Goal: Check status: Check status

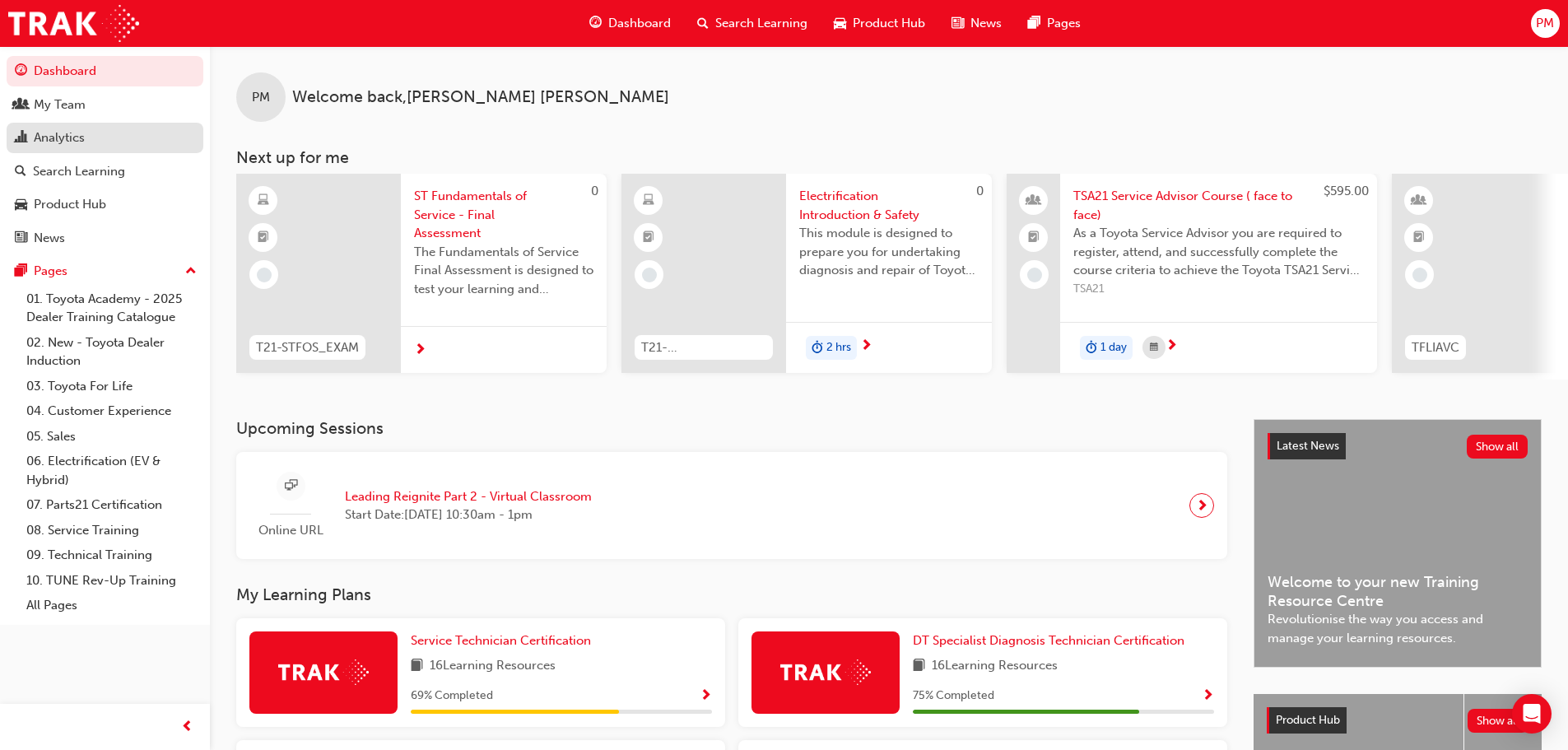
click at [58, 148] on link "Analytics" at bounding box center [105, 137] width 196 height 30
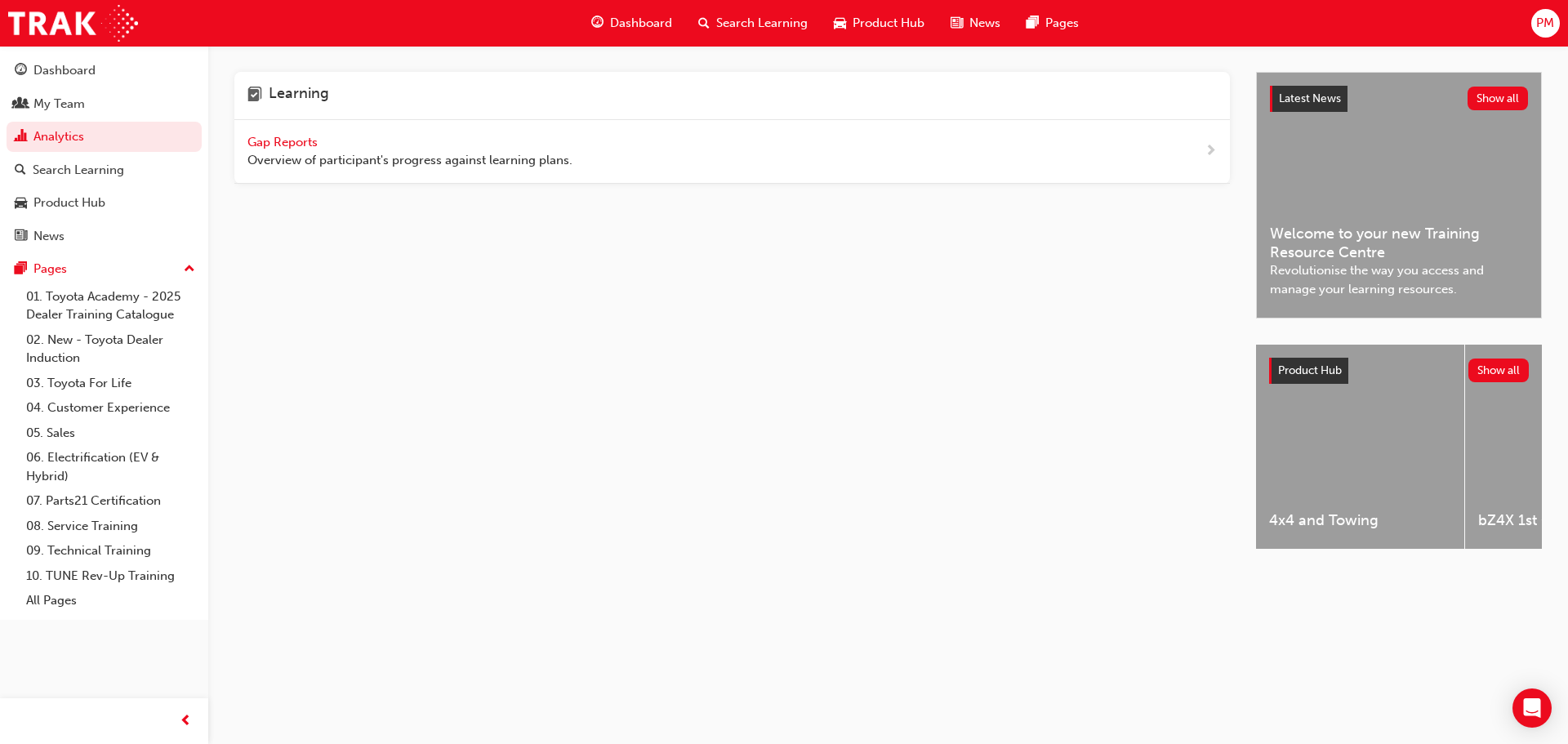
click at [260, 141] on span "Gap Reports" at bounding box center [283, 142] width 73 height 14
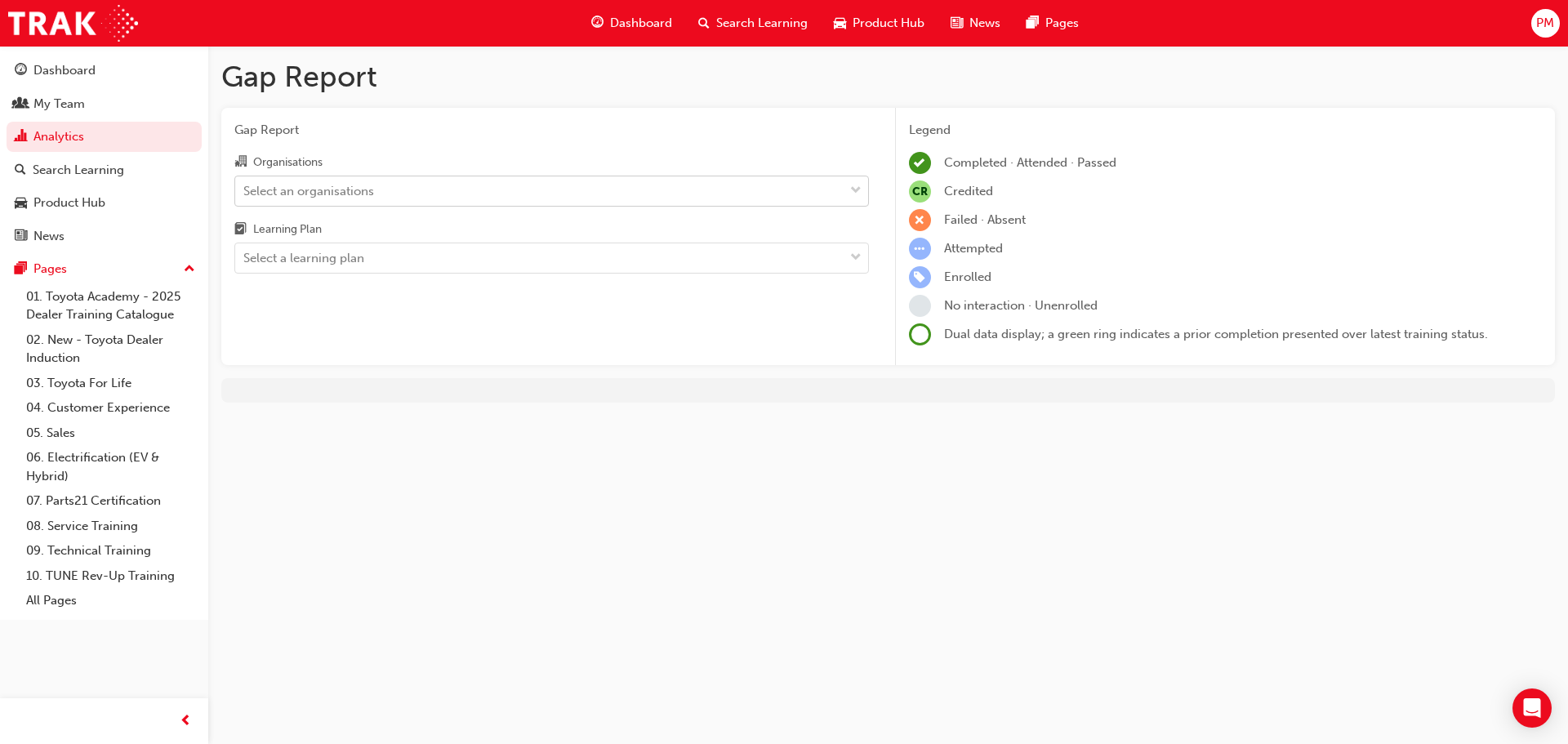
click at [336, 184] on div "Select an organisations" at bounding box center [309, 190] width 131 height 19
click at [245, 184] on input "Organisations Select an organisations" at bounding box center [244, 189] width 2 height 14
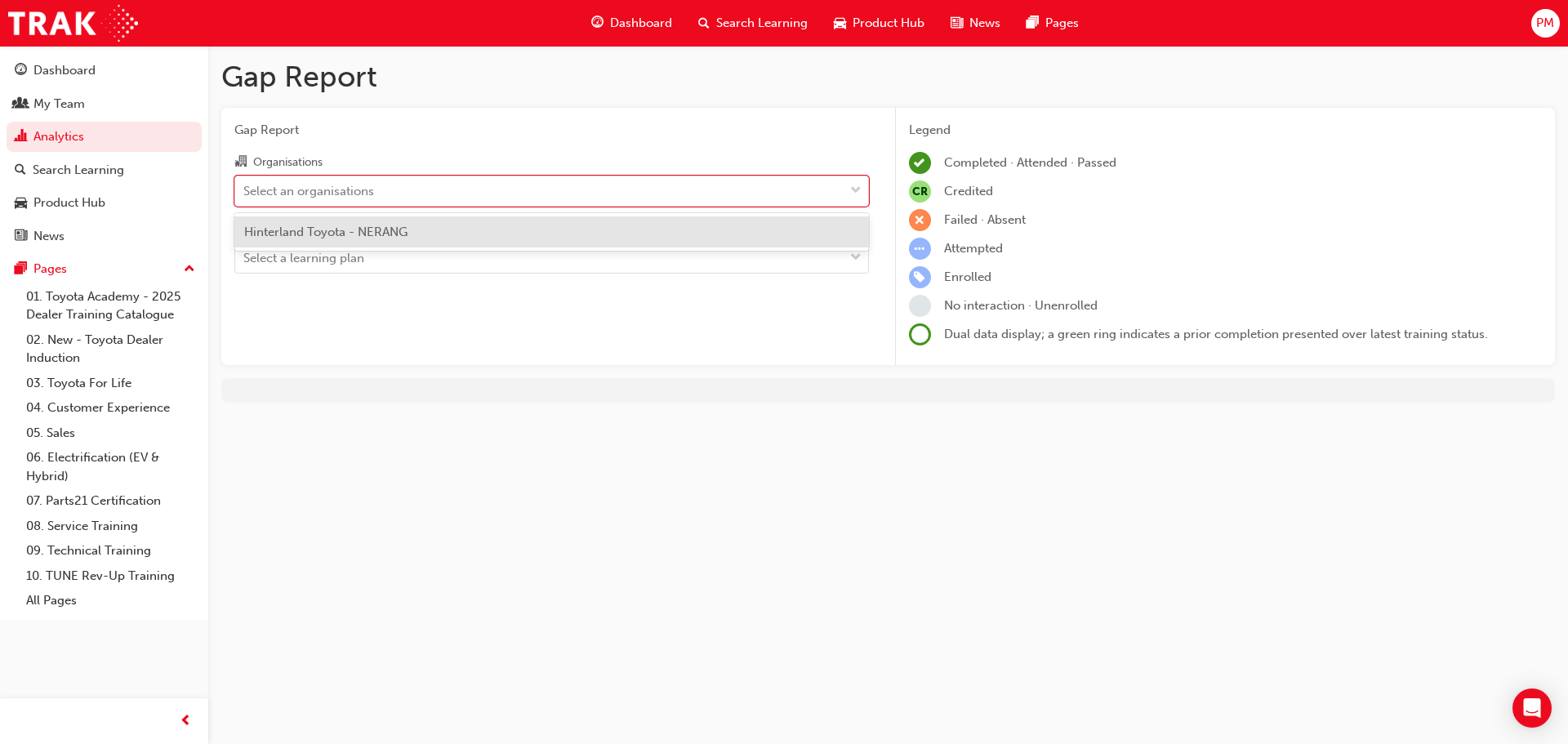
click at [339, 234] on span "Hinterland Toyota - NERANG" at bounding box center [326, 232] width 163 height 14
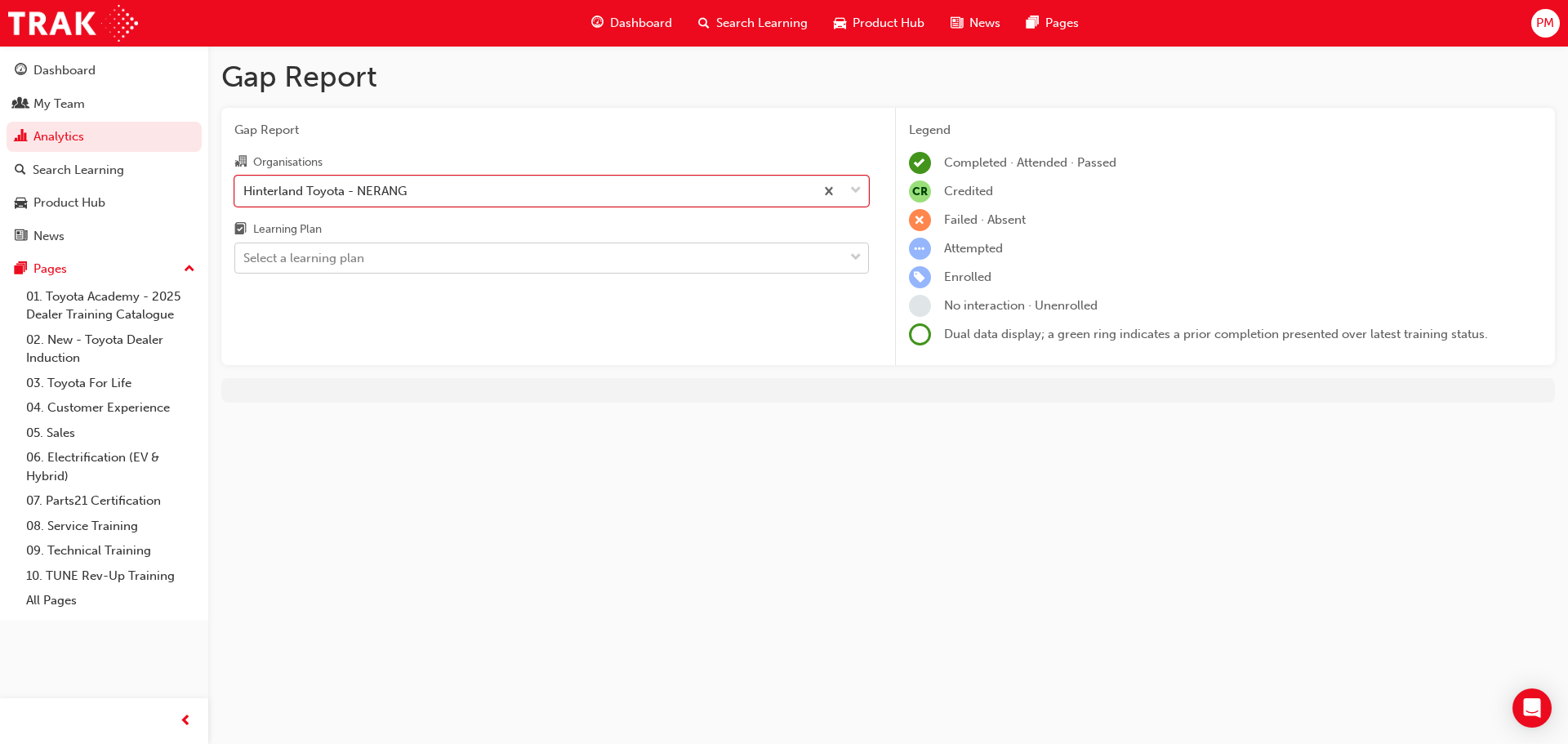
click at [335, 264] on div "Select a learning plan" at bounding box center [304, 258] width 121 height 19
click at [245, 264] on input "Learning Plan Select a learning plan" at bounding box center [244, 257] width 2 height 14
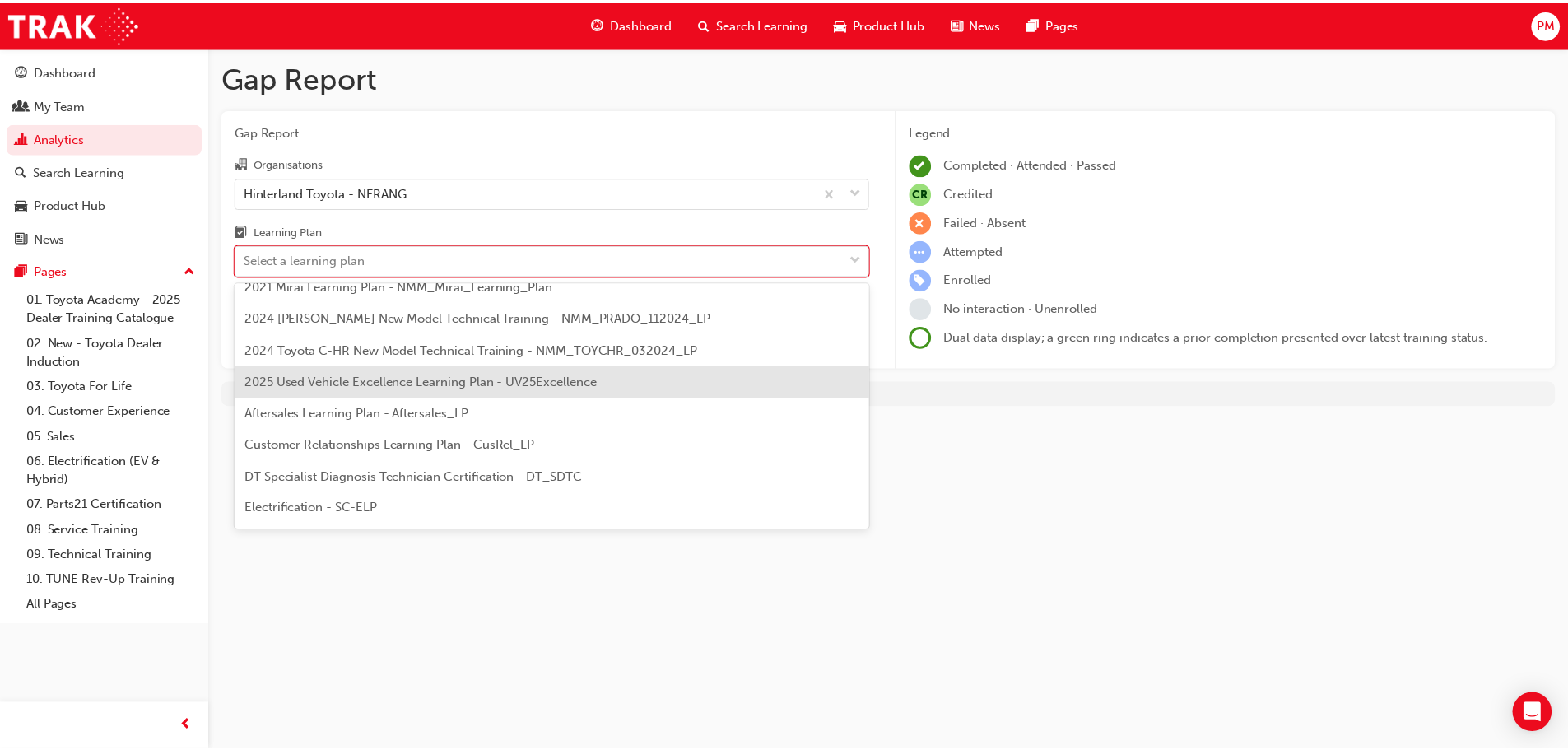
scroll to position [83, 0]
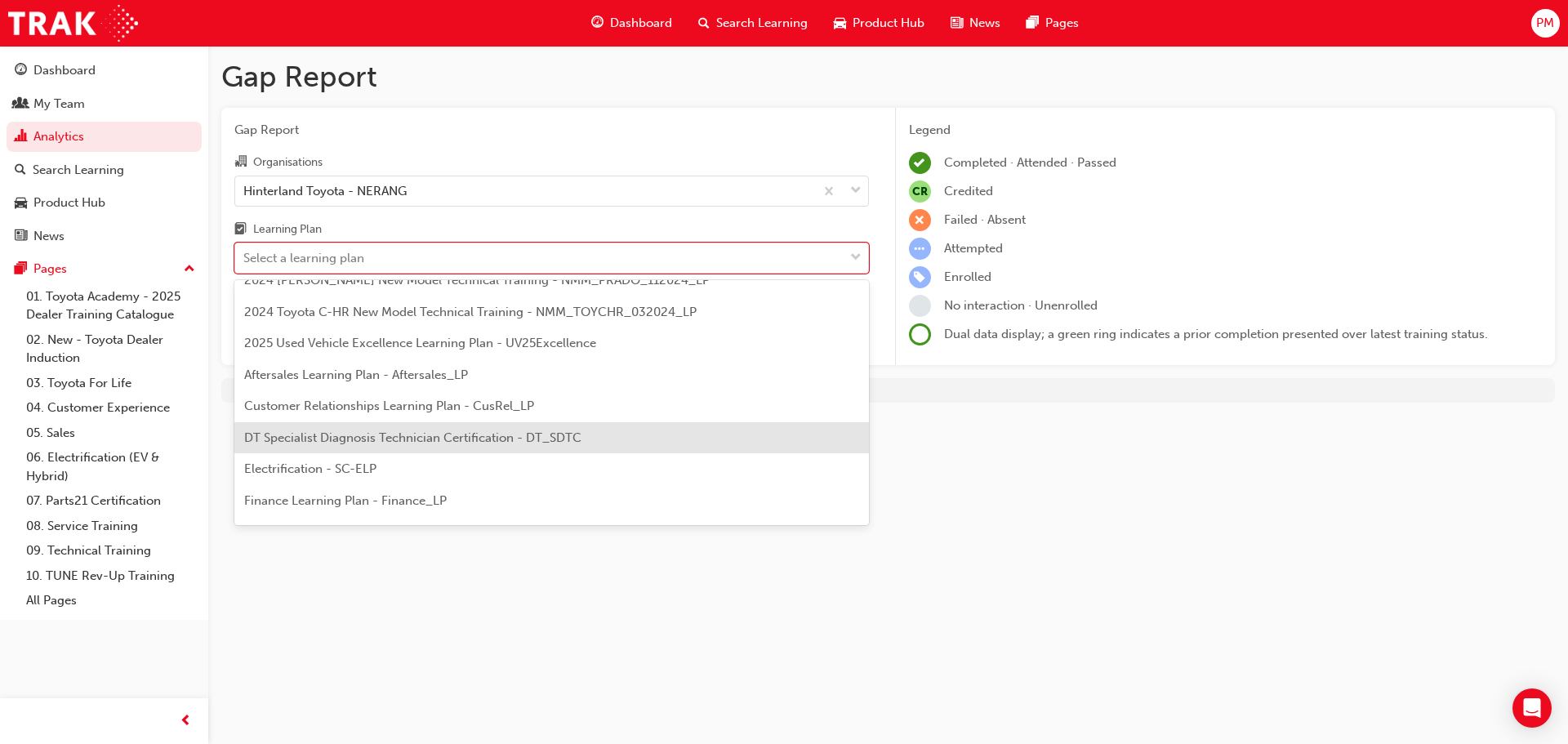
click at [374, 433] on span "DT Specialist Diagnosis Technician Certification - DT_SDTC" at bounding box center [413, 437] width 337 height 14
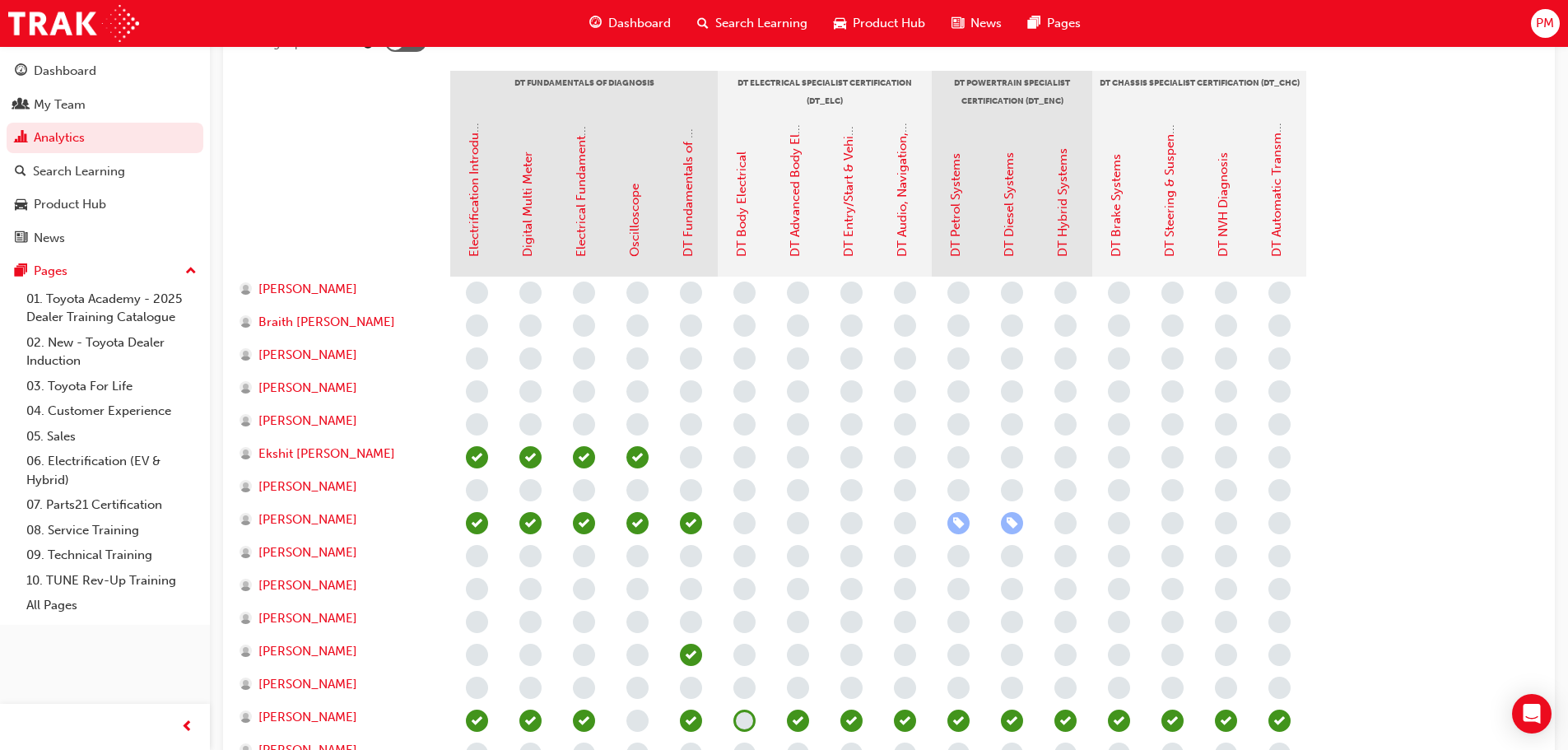
scroll to position [165, 0]
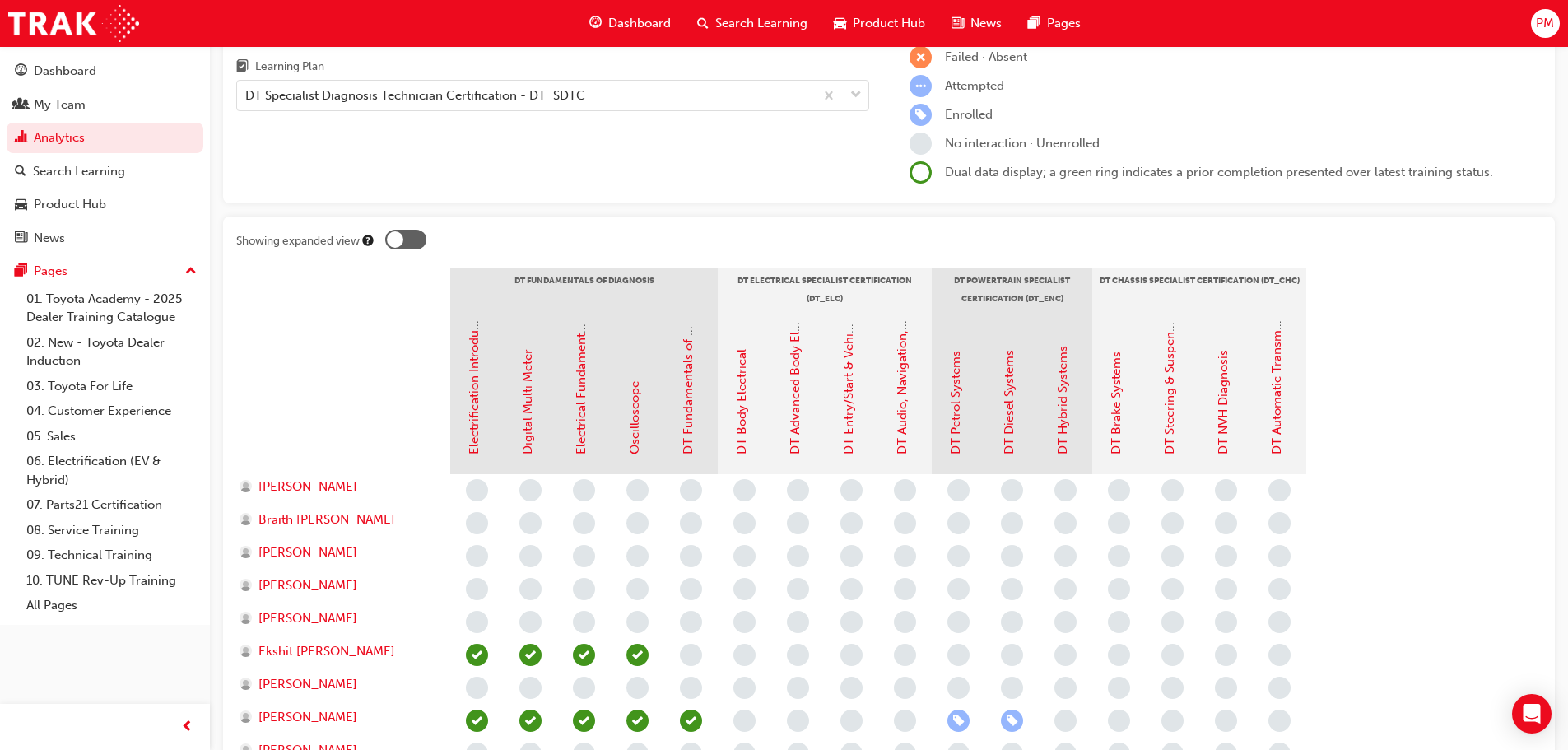
click at [404, 241] on div at bounding box center [405, 240] width 41 height 20
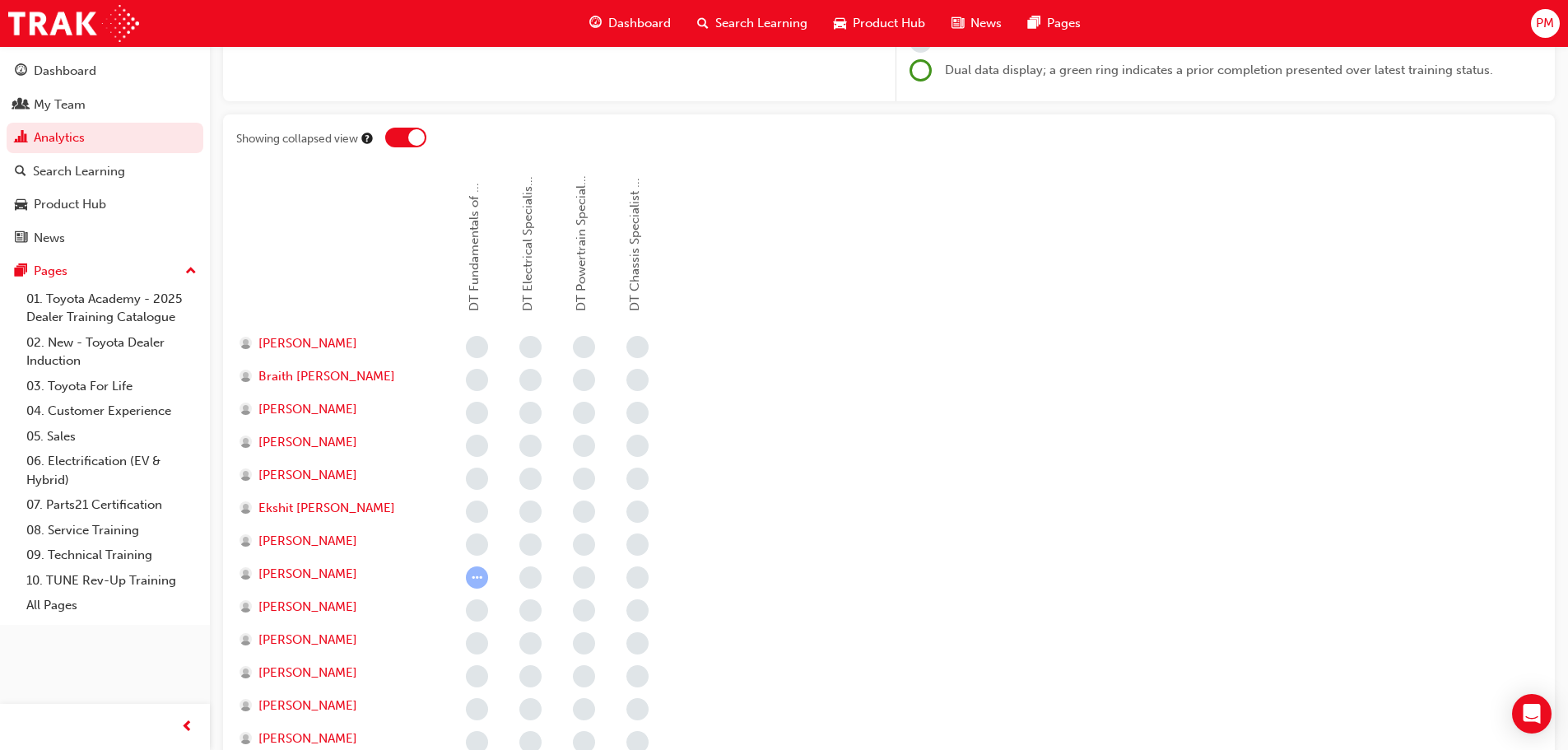
scroll to position [247, 0]
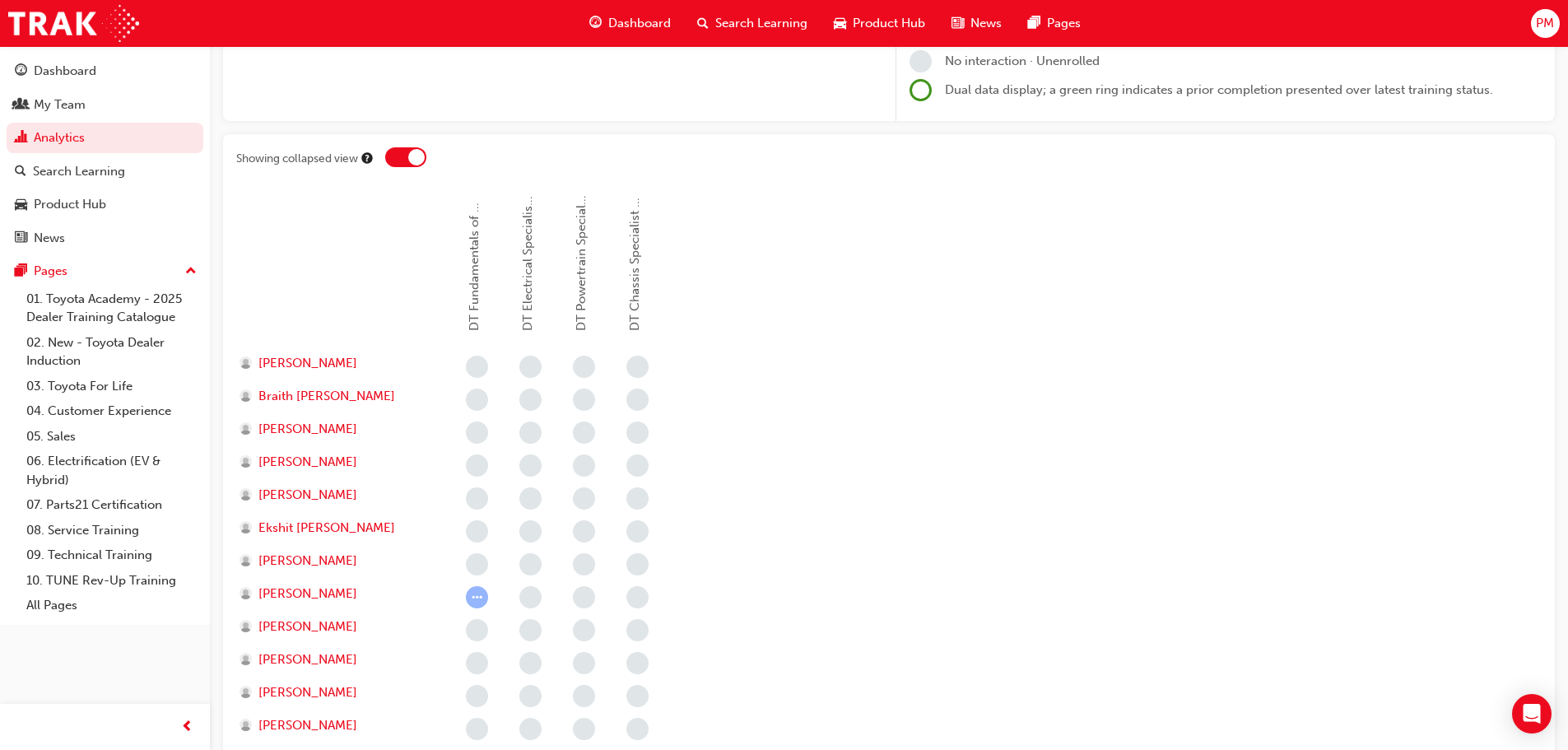
click at [406, 160] on div at bounding box center [405, 157] width 41 height 20
